Goal: Ask a question: Seek information or help from site administrators or community

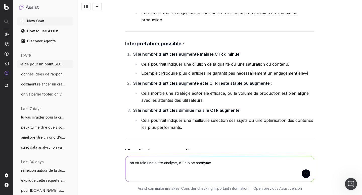
click at [48, 20] on button "New Chat" at bounding box center [45, 21] width 56 height 8
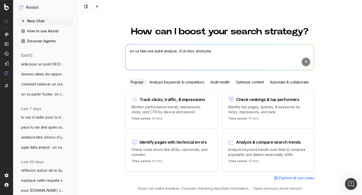
click at [167, 61] on textarea "on va faie une autre analyse, d'un bloc anonyme" at bounding box center [219, 57] width 188 height 26
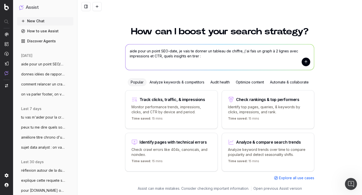
paste textarea "Lorem Ip do Sitametcon Adipis e'seddoeiusmo Temporin Utlaboreetd mag aliquae Ad…"
type textarea "lore ipsu do sitam CON-adip, el sedd ei tempor in utlabor et dolorem, a'en admi…"
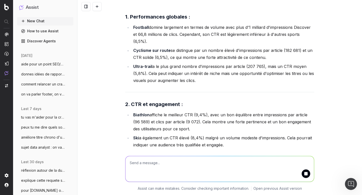
scroll to position [267, 0]
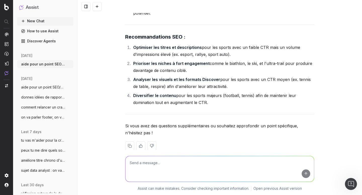
scroll to position [651, 0]
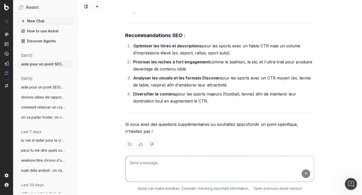
click at [149, 161] on textarea at bounding box center [219, 169] width 188 height 26
click at [131, 163] on textarea "l'importance est surtout impressions par article" at bounding box center [219, 169] width 188 height 26
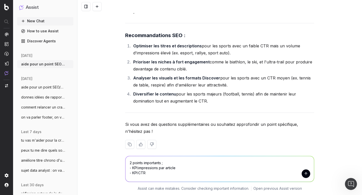
click at [160, 164] on textarea "2 points importants ; - KPI:impressions par article - KPI:CTR" at bounding box center [219, 169] width 188 height 26
type textarea "2 points importants et analyse diff ; - KPI:impressions par article - KPI:CTR"
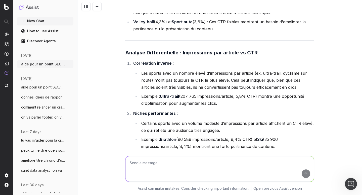
scroll to position [1133, 0]
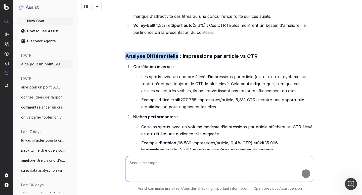
drag, startPoint x: 124, startPoint y: 41, endPoint x: 175, endPoint y: 41, distance: 51.5
click at [175, 53] on strong "Analyse Différentielle : Impressions par article vs CTR" at bounding box center [191, 56] width 132 height 6
copy strong "Analyse Différentielle"
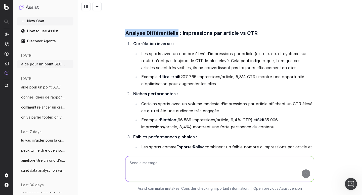
scroll to position [1145, 0]
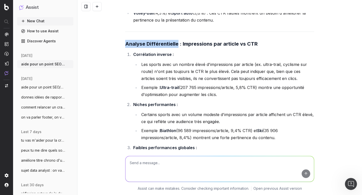
copy strong "Analyse Différentielle"
click at [150, 164] on textarea at bounding box center [219, 169] width 188 height 26
paste textarea "Analyse Différentielle"
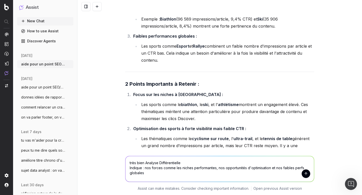
scroll to position [1257, 0]
click at [141, 169] on textarea "très bien Analyse Différentielle Indique : nos forces comme les niches performa…" at bounding box center [219, 169] width 188 height 26
type textarea "très bien Analyse Différentielle Indique, tu peux citer d'autres sport sur : no…"
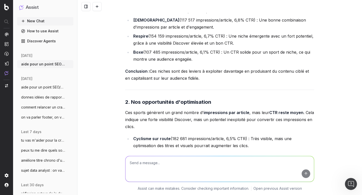
scroll to position [1584, 0]
